Goal: Transaction & Acquisition: Purchase product/service

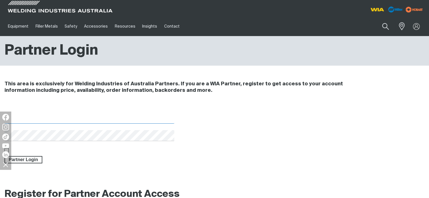
type input "[EMAIL_ADDRESS][DOMAIN_NAME]"
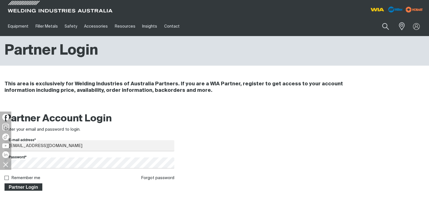
click at [26, 185] on span "Partner Login" at bounding box center [23, 187] width 37 height 7
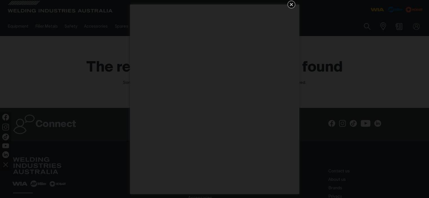
click at [293, 3] on icon "Get 5 WIA Welding Guides Free!" at bounding box center [291, 4] width 7 height 7
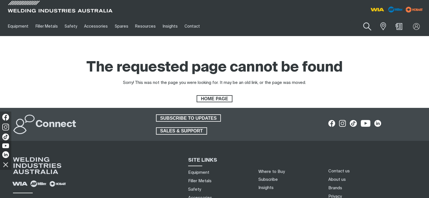
click at [364, 27] on button "Search products" at bounding box center [367, 27] width 23 height 16
click at [308, 26] on input "Search" at bounding box center [333, 26] width 87 height 13
paste input "MR297368"
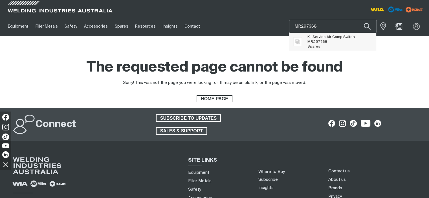
type input "MR297368"
click at [324, 45] on span "Kit Service Air Comp Switch - MR297368 Spares" at bounding box center [340, 42] width 65 height 14
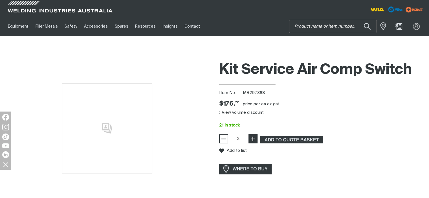
click at [256, 138] on span "+" at bounding box center [252, 139] width 5 height 10
type input "3"
click at [255, 138] on span "+" at bounding box center [252, 139] width 5 height 10
